Goal: Task Accomplishment & Management: Manage account settings

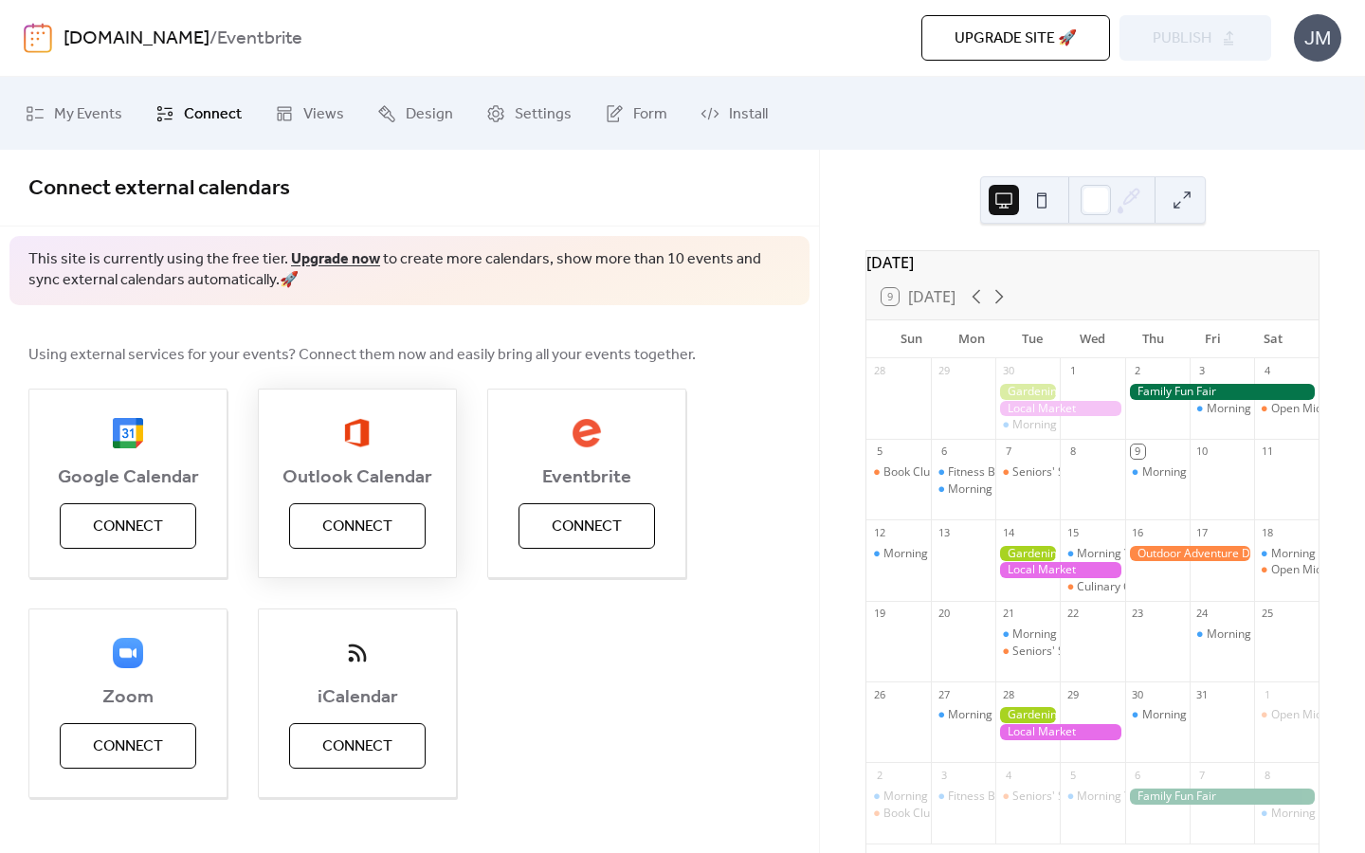
click at [376, 527] on span "Connect" at bounding box center [357, 527] width 70 height 23
click at [1313, 45] on div "JM" at bounding box center [1316, 37] width 47 height 47
click at [1265, 88] on span "Account" at bounding box center [1280, 85] width 56 height 23
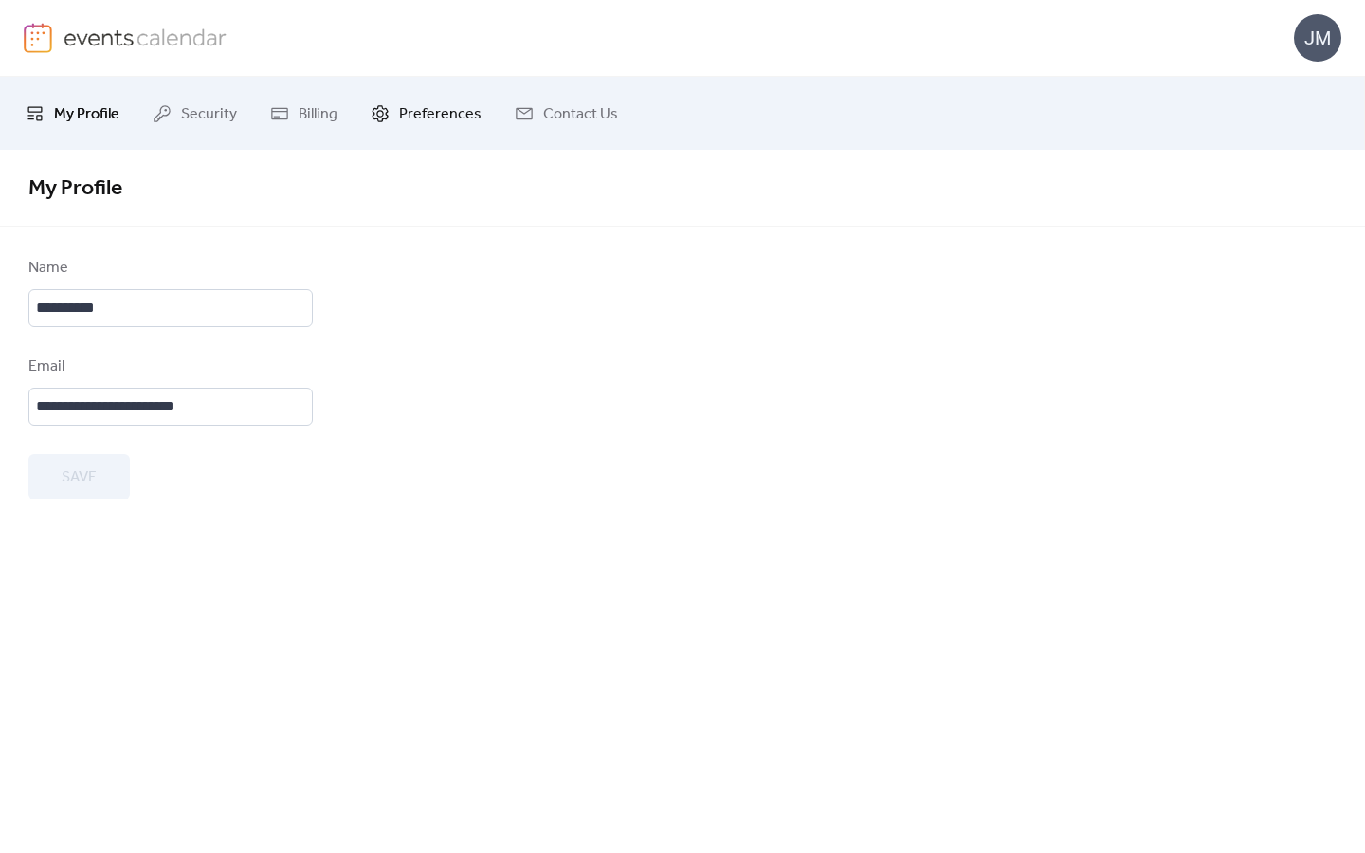
click at [403, 117] on span "Preferences" at bounding box center [440, 113] width 82 height 29
click at [31, 102] on link "My Profile" at bounding box center [72, 113] width 122 height 58
click at [170, 115] on icon at bounding box center [162, 113] width 19 height 19
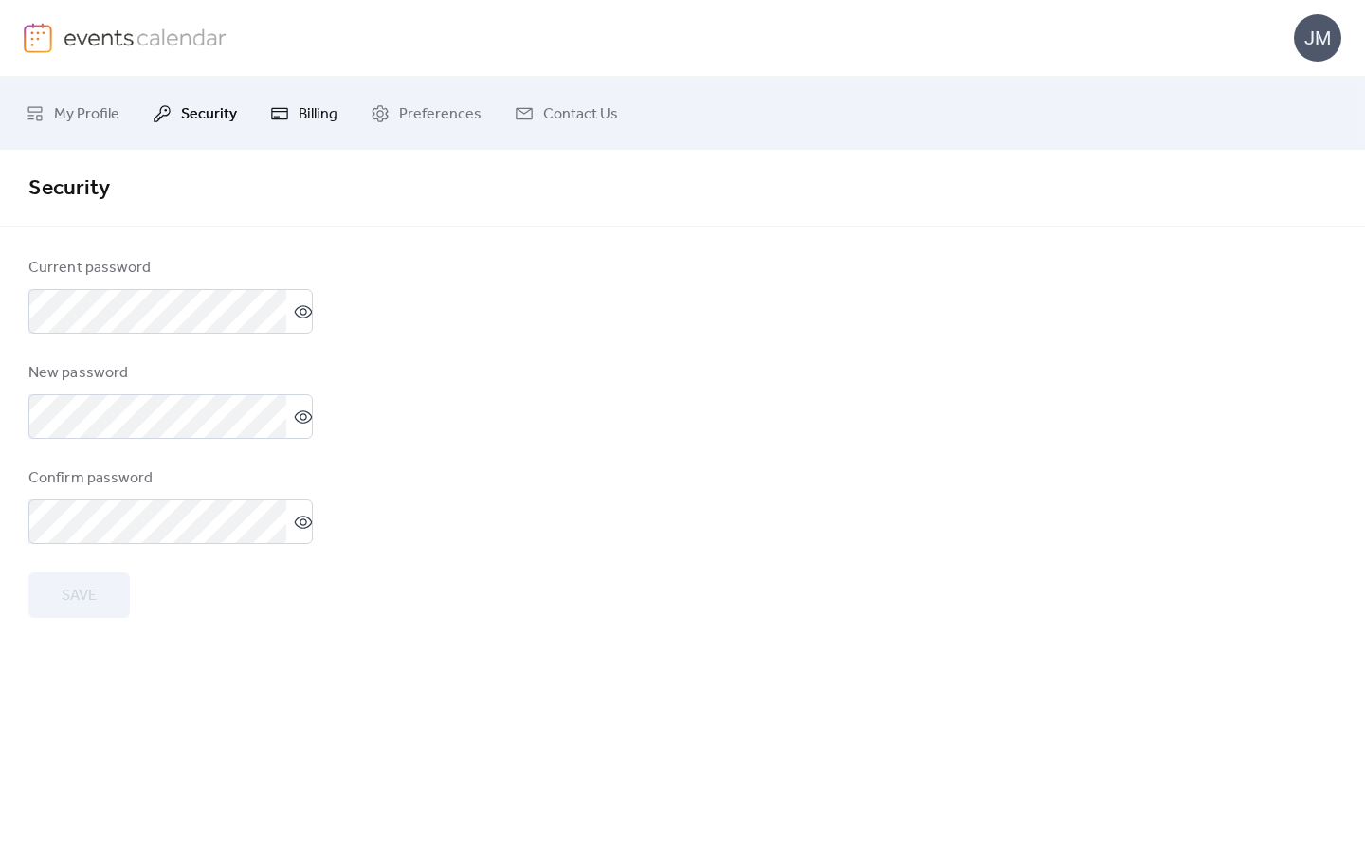
click at [283, 118] on icon at bounding box center [279, 113] width 17 height 12
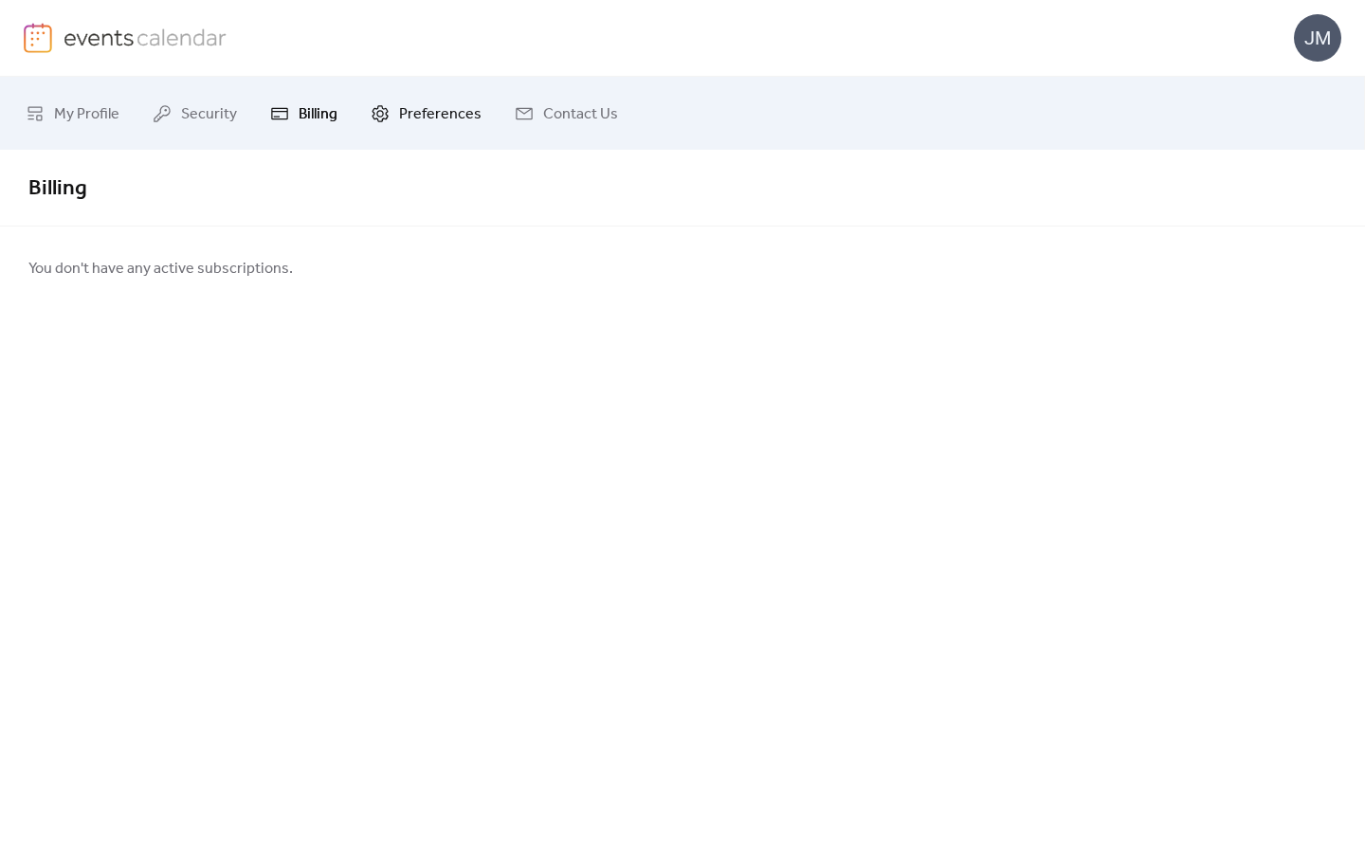
click at [414, 116] on span "Preferences" at bounding box center [440, 113] width 82 height 29
click at [543, 128] on span "Contact Us" at bounding box center [580, 113] width 75 height 29
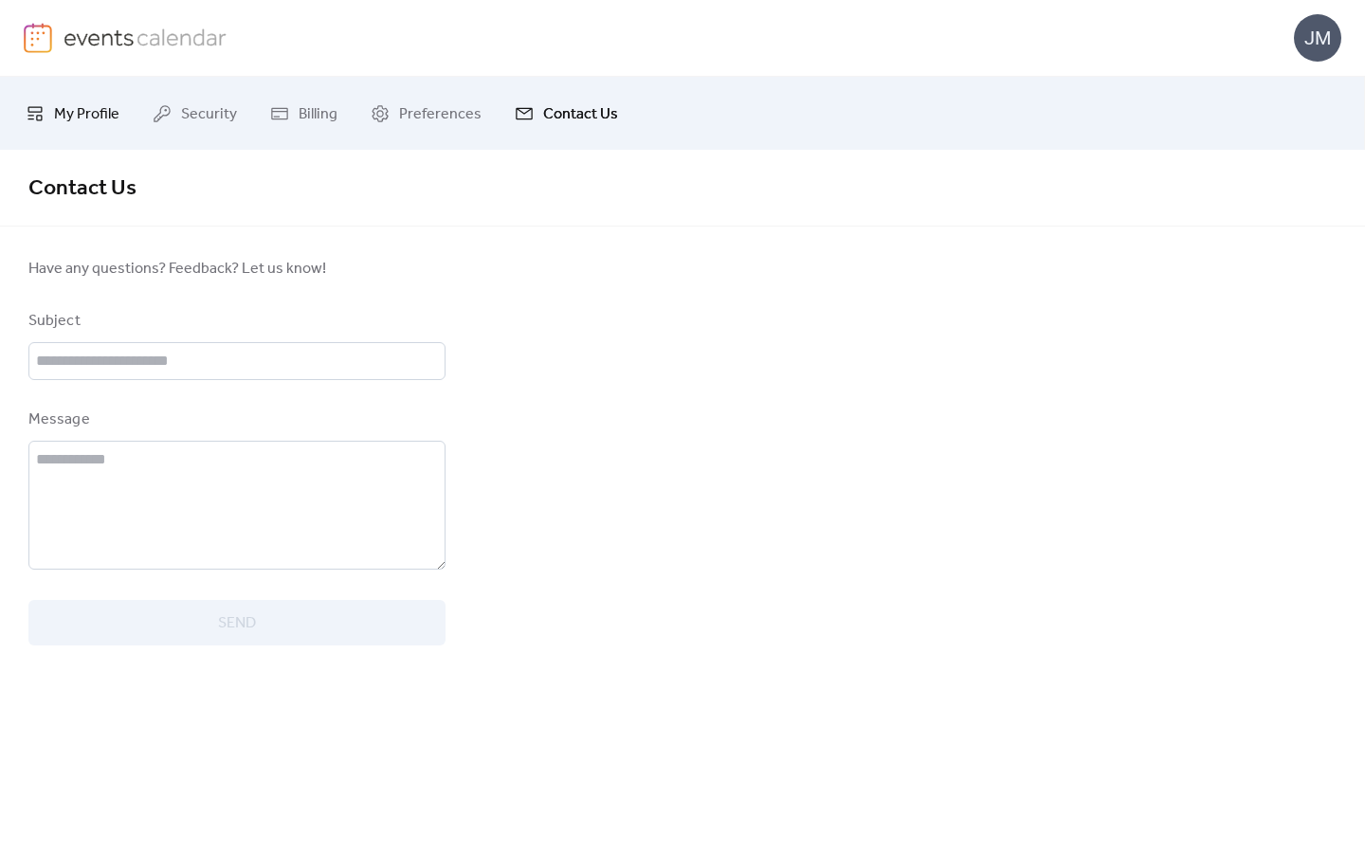
click at [108, 118] on span "My Profile" at bounding box center [86, 113] width 65 height 29
